Goal: Information Seeking & Learning: Find specific page/section

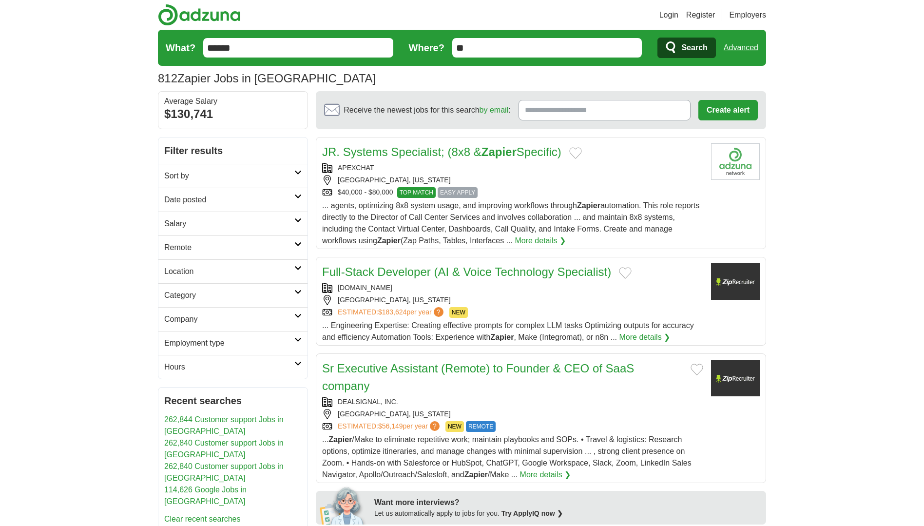
drag, startPoint x: 299, startPoint y: 51, endPoint x: 124, endPoint y: 32, distance: 176.0
click at [658, 38] on button "Search" at bounding box center [687, 48] width 58 height 20
